Goal: Check status: Check status

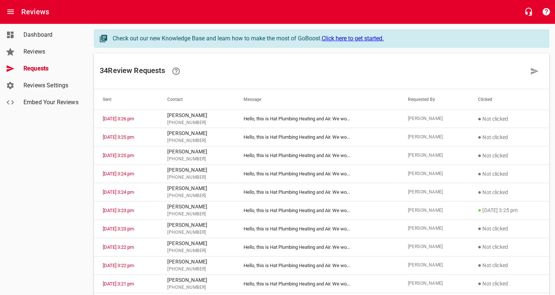
click at [48, 37] on span "Dashboard" at bounding box center [51, 34] width 56 height 9
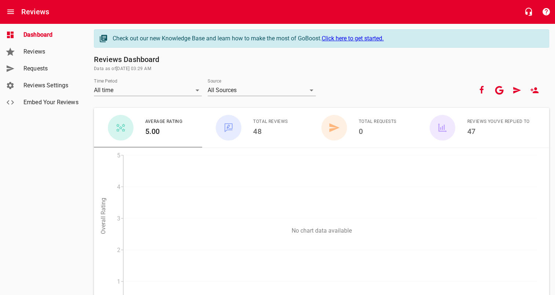
click at [44, 67] on span "Requests" at bounding box center [51, 68] width 56 height 9
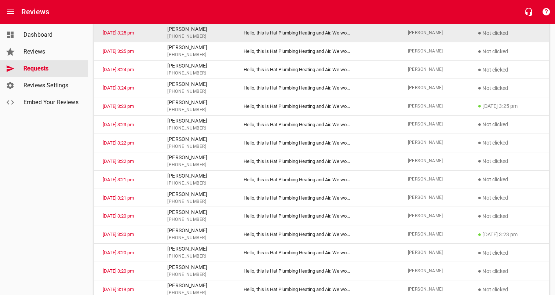
scroll to position [110, 0]
